Goal: Transaction & Acquisition: Download file/media

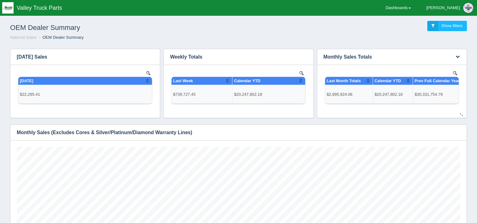
scroll to position [139, 443]
click at [414, 9] on link "Dashboards" at bounding box center [398, 8] width 33 height 16
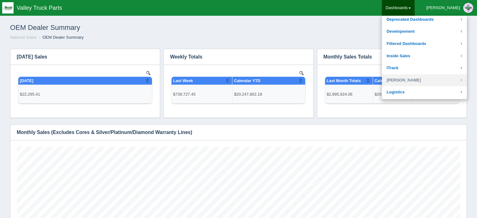
scroll to position [95, 0]
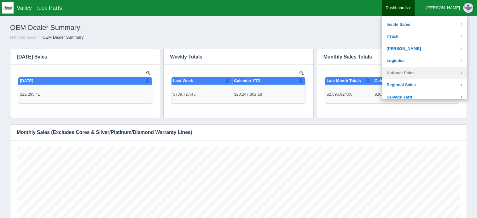
click at [431, 72] on link "National Sales" at bounding box center [424, 73] width 85 height 12
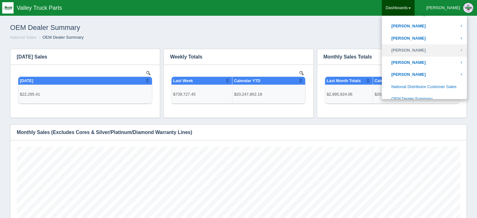
scroll to position [315, 0]
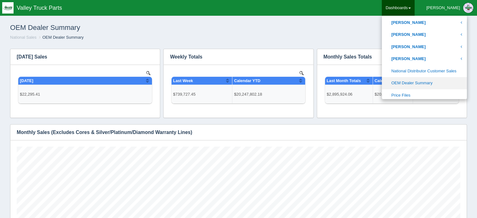
click at [424, 85] on link "OEM Dealer Summary" at bounding box center [424, 83] width 85 height 12
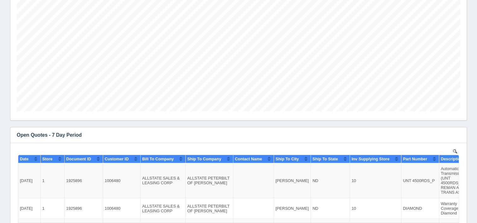
scroll to position [189, 0]
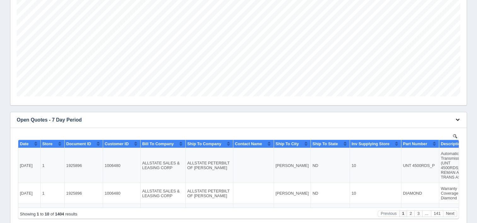
click at [456, 119] on icon "button" at bounding box center [457, 120] width 4 height 4
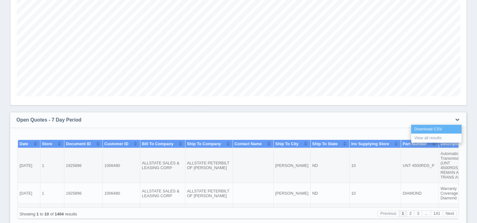
click at [434, 127] on link "Download CSV" at bounding box center [436, 129] width 50 height 9
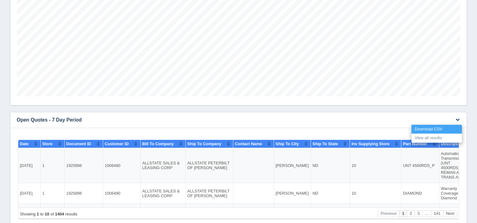
click at [425, 129] on link "Download CSV" at bounding box center [436, 129] width 50 height 9
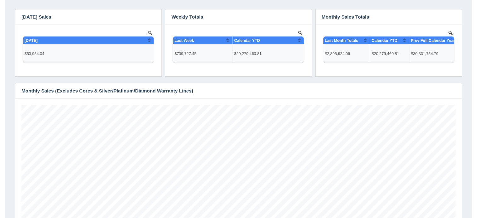
scroll to position [0, 0]
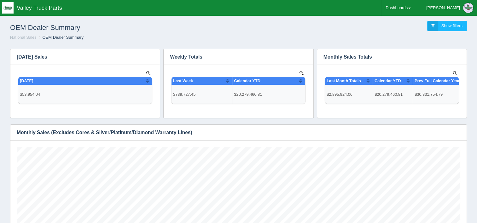
click at [452, 7] on div "[PERSON_NAME]" at bounding box center [443, 8] width 34 height 13
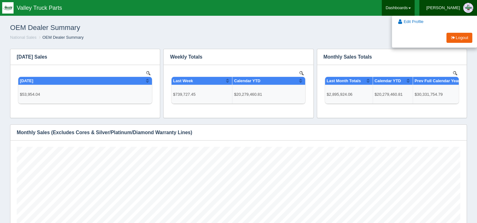
click at [414, 14] on link "Dashboards" at bounding box center [398, 8] width 33 height 16
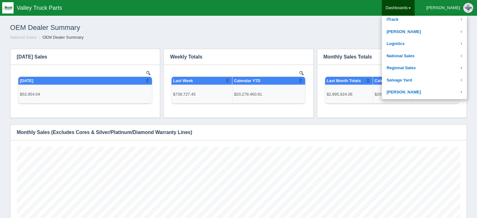
scroll to position [126, 0]
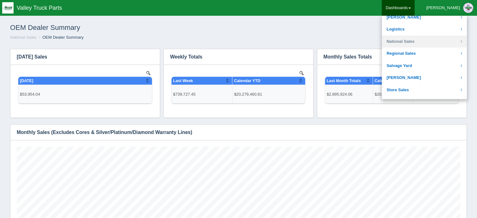
click at [434, 43] on link "National Sales" at bounding box center [424, 42] width 85 height 12
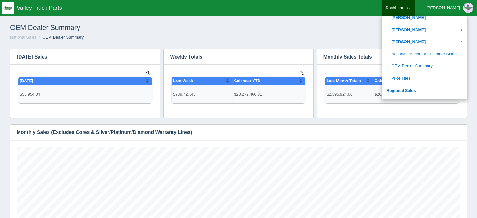
scroll to position [347, 0]
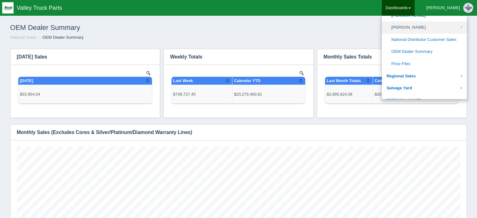
click at [439, 27] on link "[PERSON_NAME]" at bounding box center [424, 27] width 85 height 12
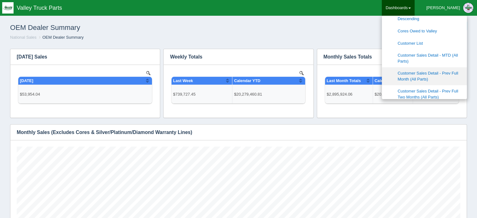
scroll to position [410, 0]
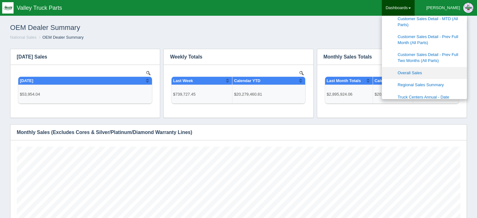
click at [445, 72] on link "Overall Sales" at bounding box center [424, 73] width 85 height 12
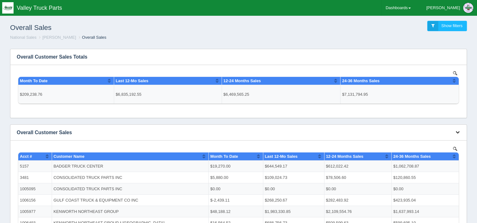
click at [458, 131] on icon "button" at bounding box center [457, 132] width 4 height 4
click at [440, 140] on link "Download CSV" at bounding box center [436, 141] width 50 height 9
